Goal: Task Accomplishment & Management: Use online tool/utility

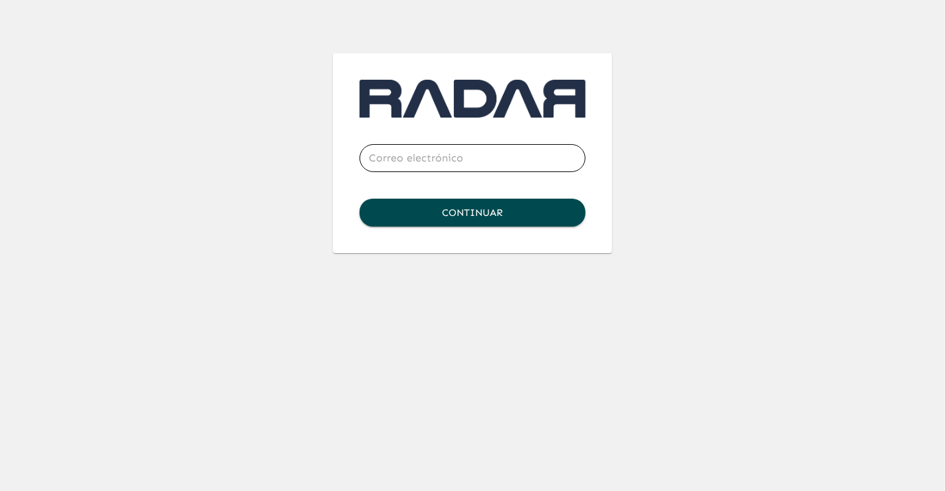
type input "[PERSON_NAME][EMAIL_ADDRESS][PERSON_NAME][DOMAIN_NAME]"
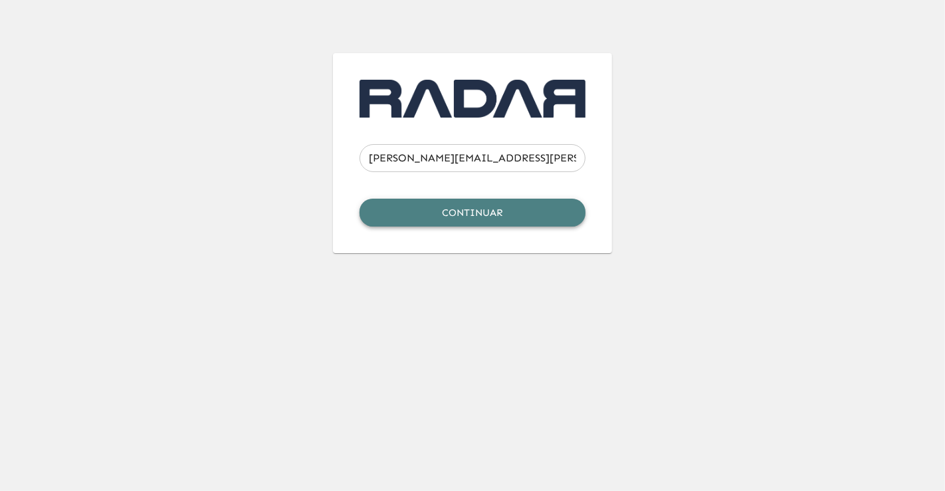
click at [459, 210] on button "Continuar" at bounding box center [473, 213] width 226 height 28
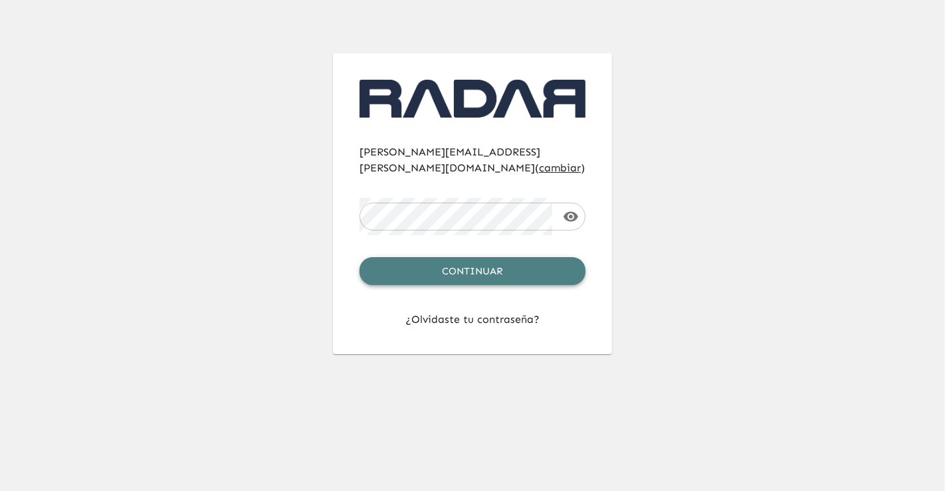
click at [469, 257] on button "Continuar" at bounding box center [473, 271] width 226 height 28
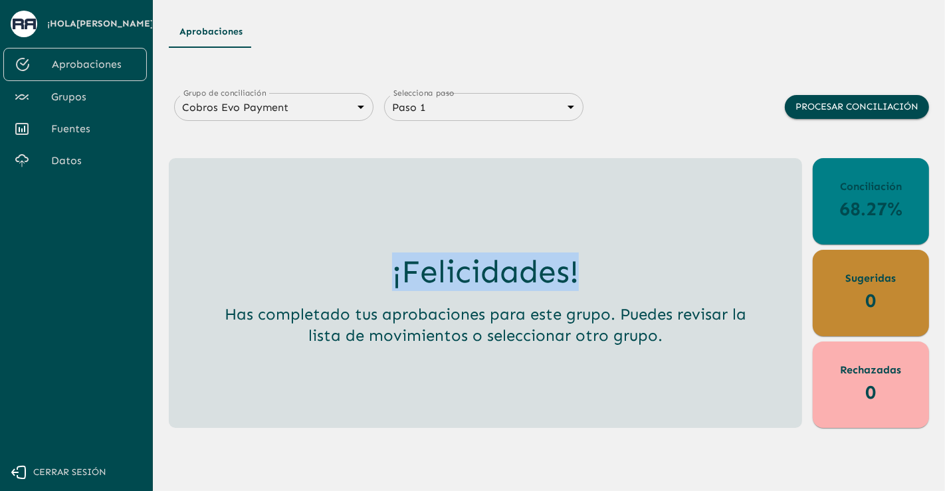
drag, startPoint x: 580, startPoint y: 273, endPoint x: 386, endPoint y: 286, distance: 194.5
click at [386, 286] on div "¡Felicidades! Has completado tus aprobaciones para este grupo. Puedes revisar l…" at bounding box center [485, 299] width 532 height 93
click at [75, 170] on link "Datos" at bounding box center [75, 161] width 144 height 32
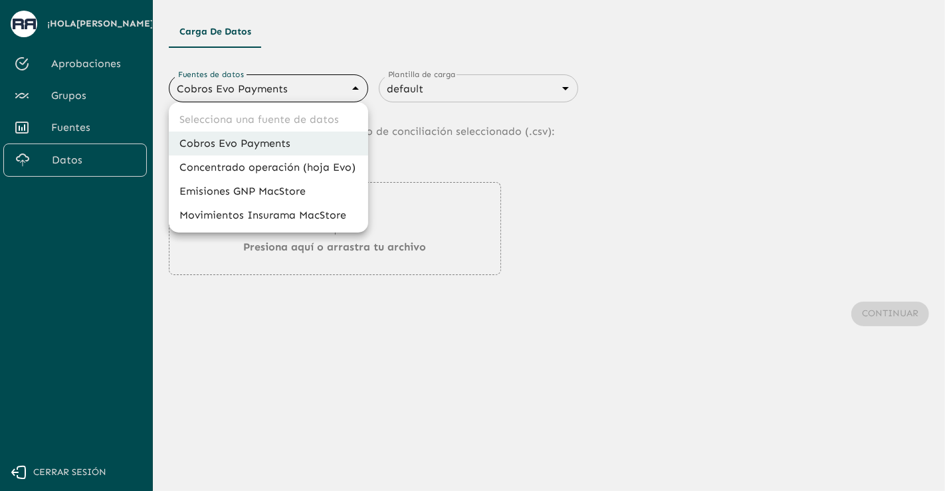
click at [251, 96] on body "Se están procesando los movimientos. Algunas acciones permanecerán deshabilitad…" at bounding box center [472, 245] width 945 height 491
click at [304, 143] on li "Cobros Evo Payments" at bounding box center [268, 144] width 199 height 24
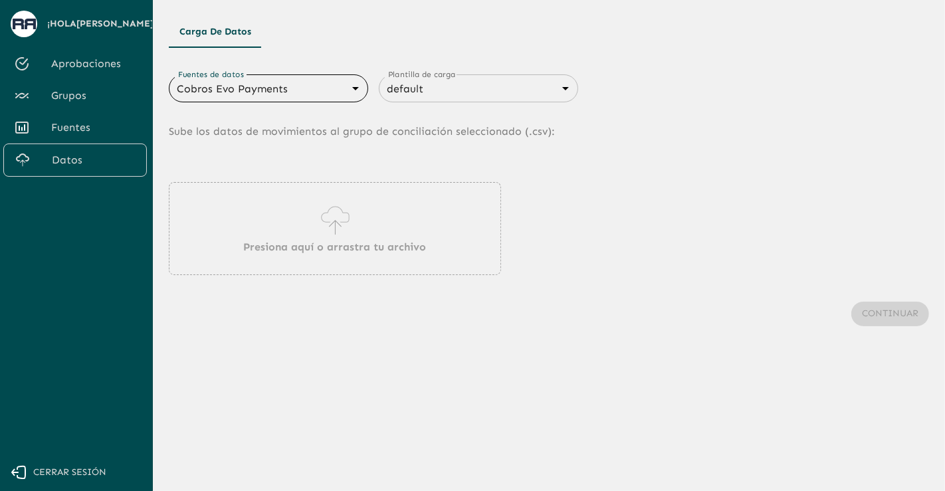
click at [343, 215] on icon at bounding box center [335, 220] width 38 height 37
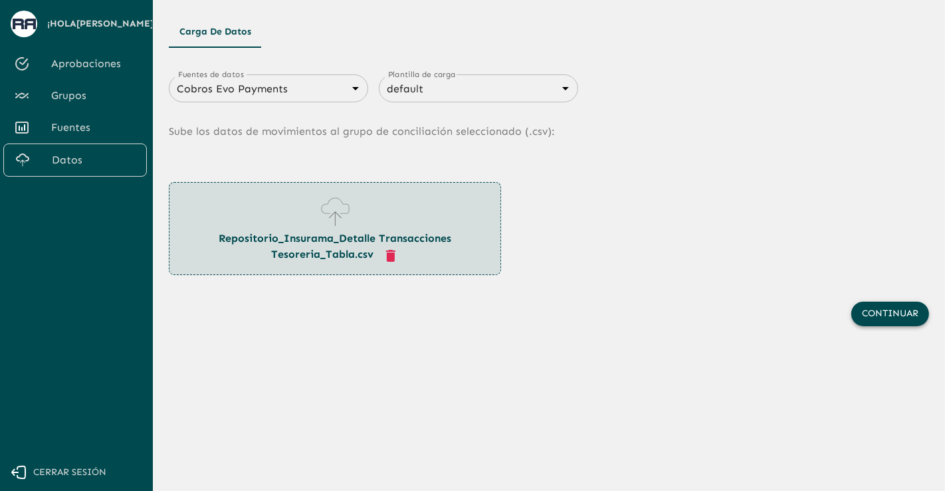
click at [887, 314] on button "Continuar" at bounding box center [890, 314] width 78 height 25
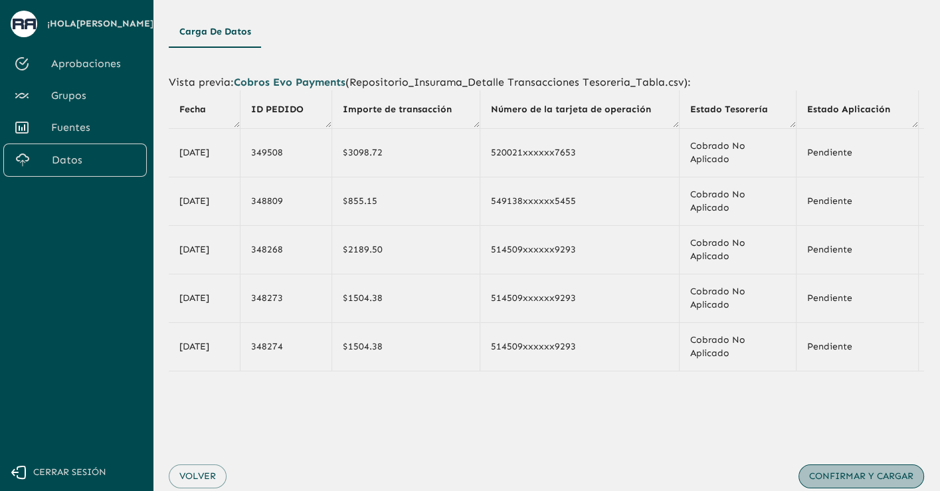
click at [880, 479] on button "Confirmar y cargar" at bounding box center [862, 477] width 126 height 25
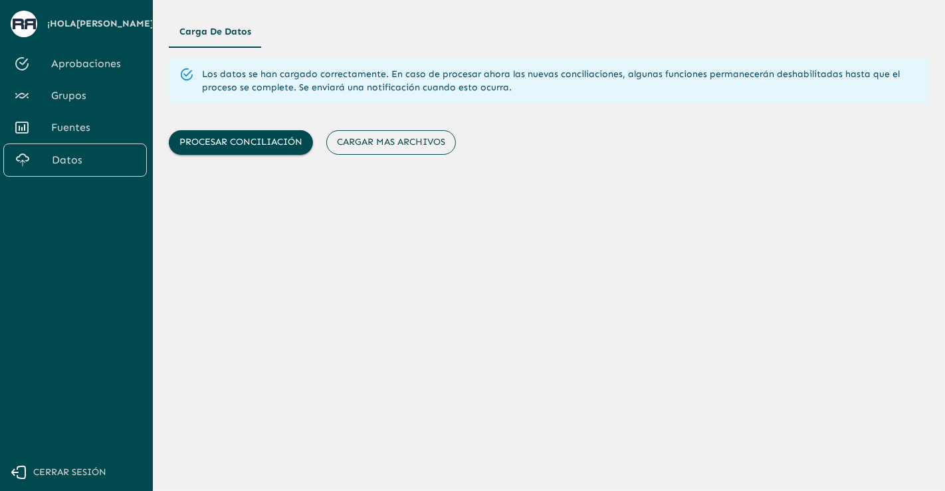
click at [374, 151] on button "Cargar mas archivos" at bounding box center [391, 142] width 130 height 25
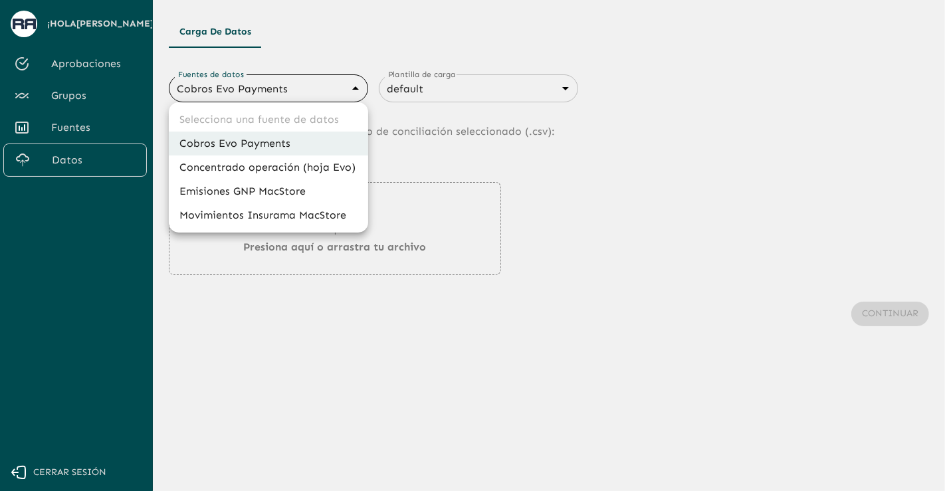
click at [310, 93] on body "Se están procesando los movimientos. Algunas acciones permanecerán deshabilitad…" at bounding box center [472, 245] width 945 height 491
click at [288, 164] on li "Concentrado operación (hoja Evo)" at bounding box center [268, 168] width 199 height 24
type input "66a28f58e6a723c95561de69"
type input "6840c634076cd658d08ce817"
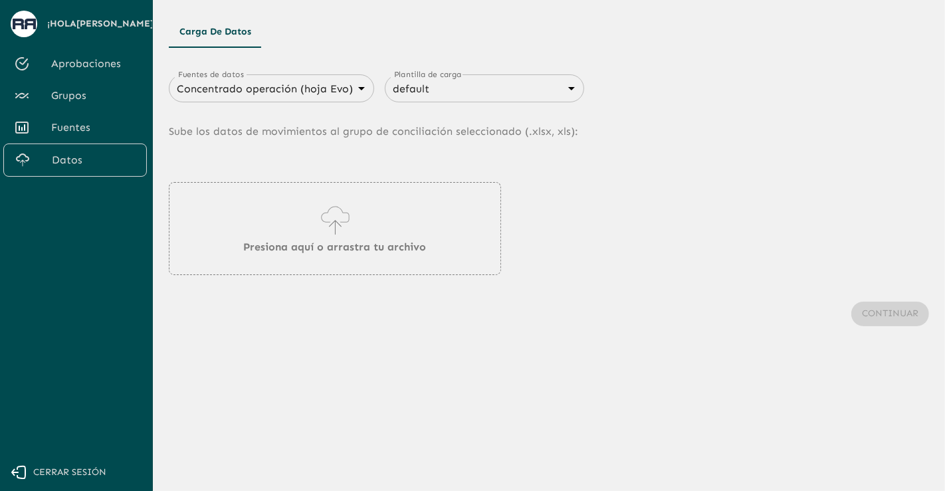
click at [302, 424] on main "Carga de Datos Fuentes de datos Concentrado operación (hoja Evo) 66a28f58e6a723…" at bounding box center [549, 245] width 792 height 491
click at [281, 240] on p "Presiona aquí o arrastra tu archivo" at bounding box center [335, 247] width 183 height 16
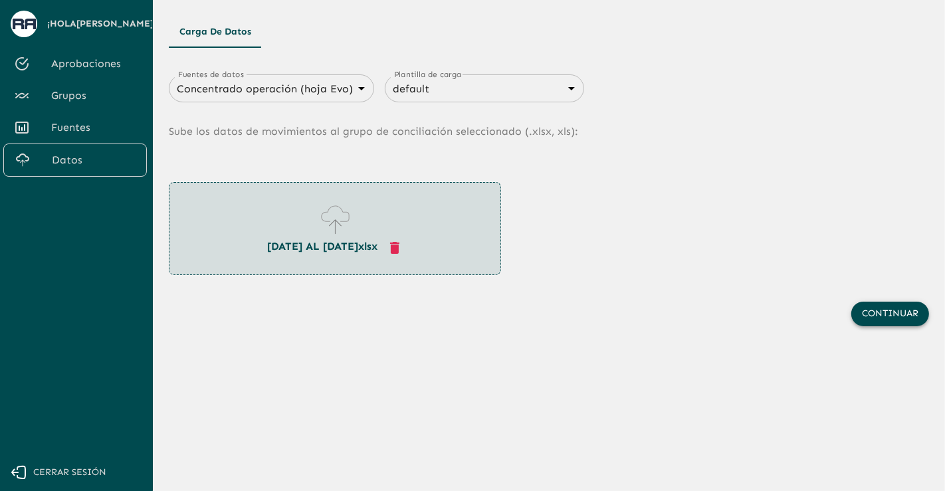
click at [869, 305] on button "Continuar" at bounding box center [890, 314] width 78 height 25
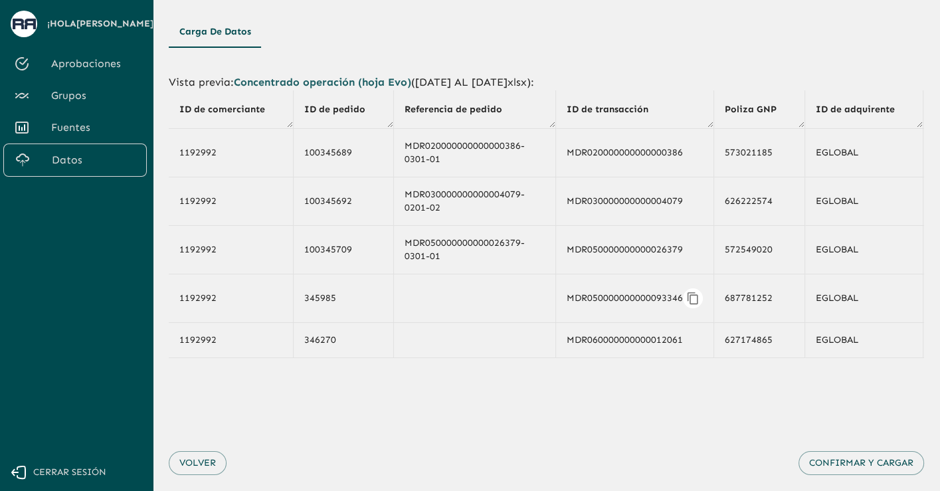
scroll to position [56, 0]
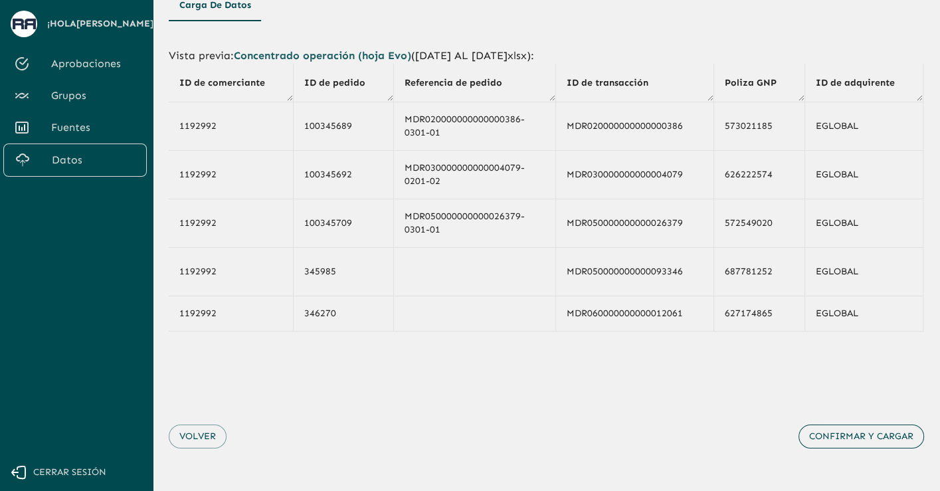
click at [865, 443] on button "Confirmar y cargar" at bounding box center [862, 437] width 126 height 25
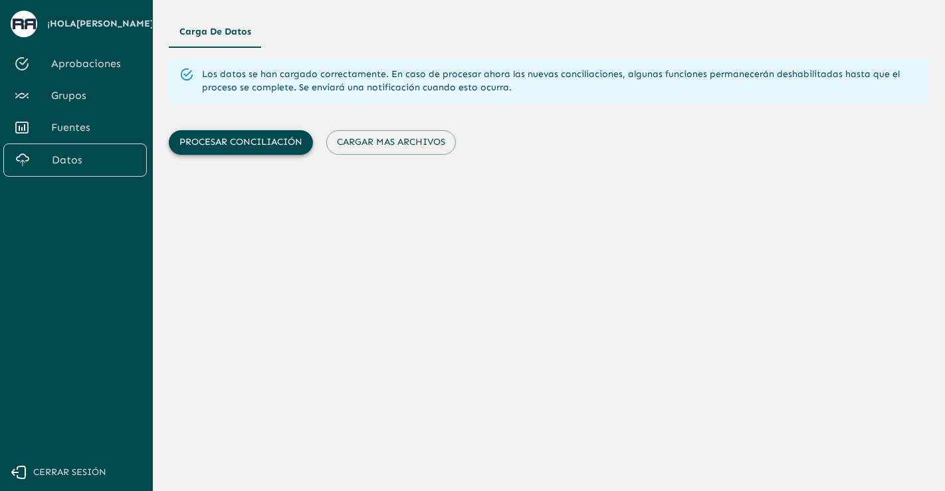
click at [277, 136] on button "Procesar conciliación" at bounding box center [241, 142] width 144 height 25
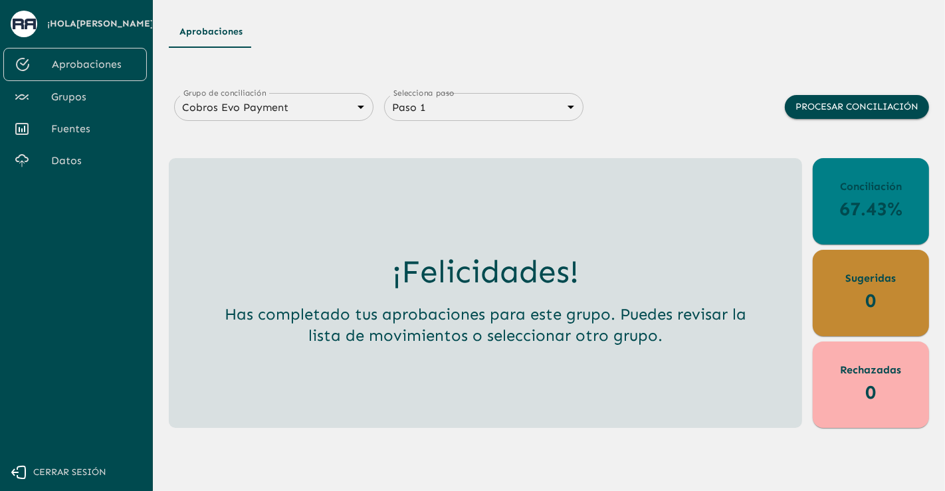
click at [51, 137] on span "Fuentes" at bounding box center [93, 129] width 85 height 16
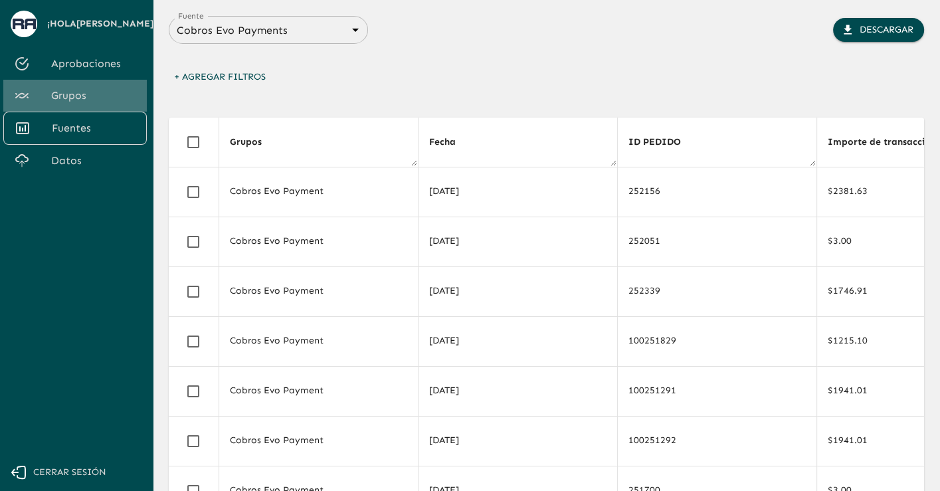
click at [87, 104] on span "Grupos" at bounding box center [93, 96] width 85 height 16
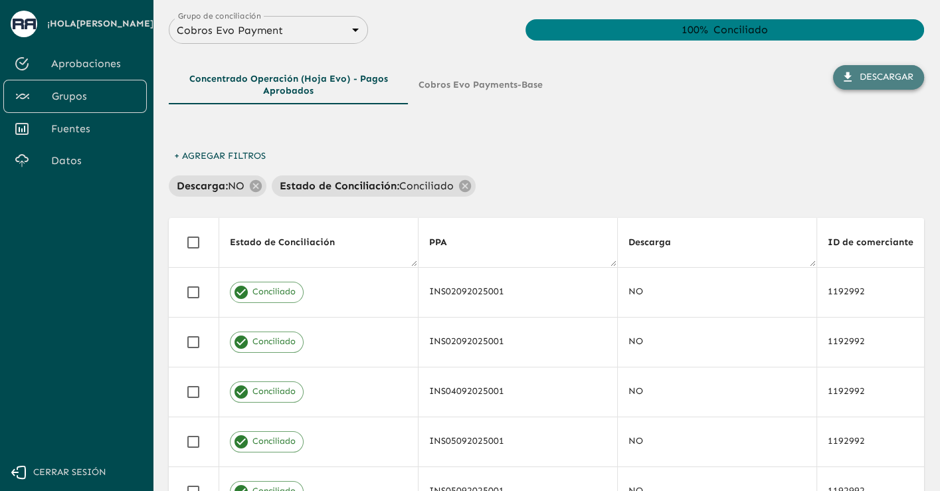
click at [864, 87] on button "Descargar" at bounding box center [878, 77] width 91 height 25
